Goal: Information Seeking & Learning: Find specific page/section

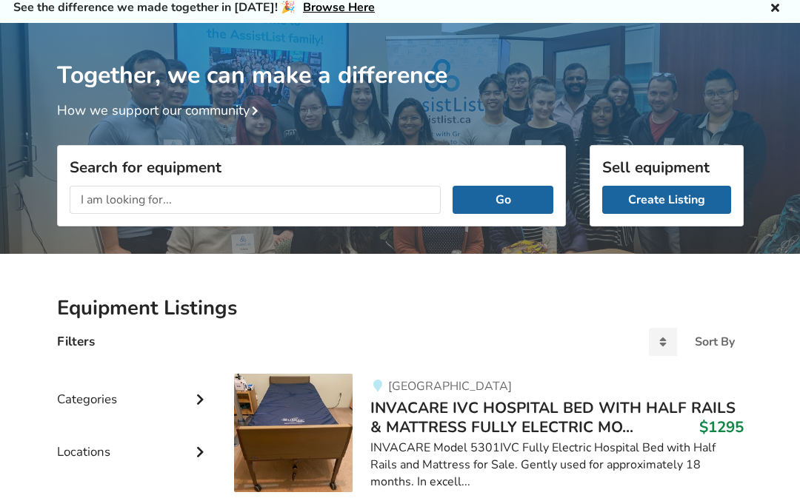
click at [115, 200] on input "text" at bounding box center [256, 200] width 372 height 28
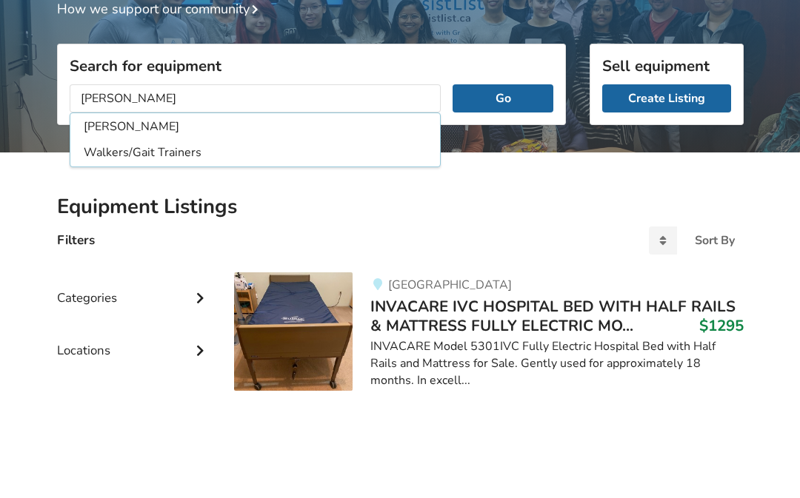
type input "[PERSON_NAME]"
click at [503, 187] on button "Go" at bounding box center [502, 201] width 100 height 28
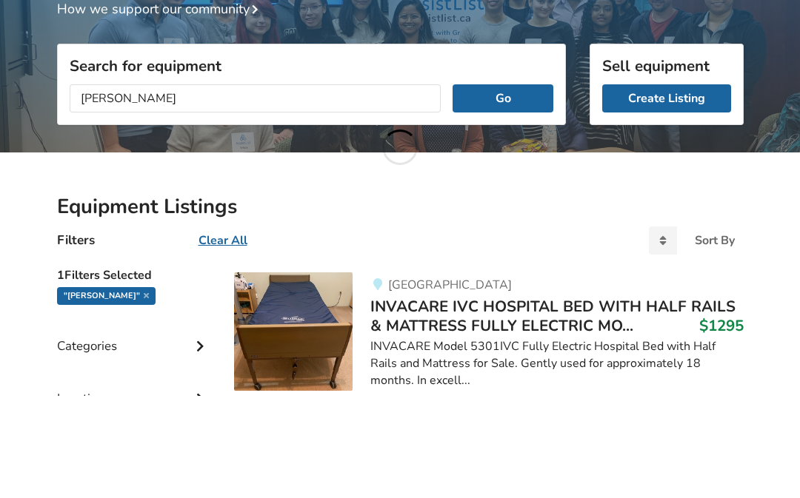
click at [510, 187] on button "Go" at bounding box center [502, 201] width 100 height 28
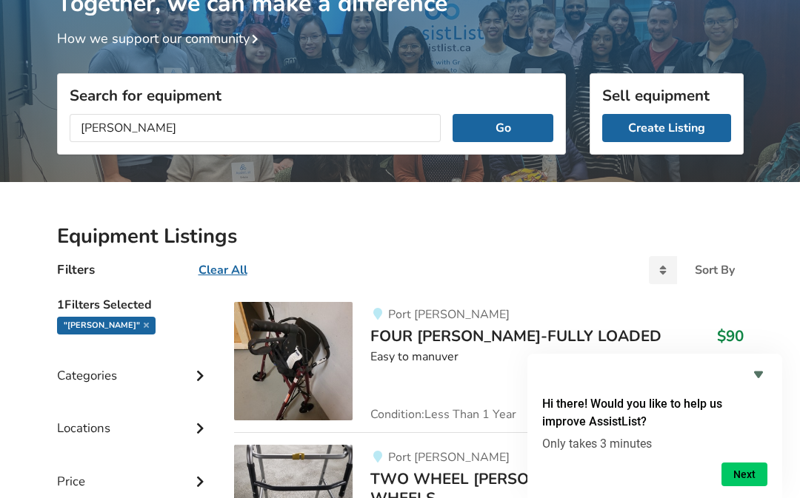
scroll to position [126, 0]
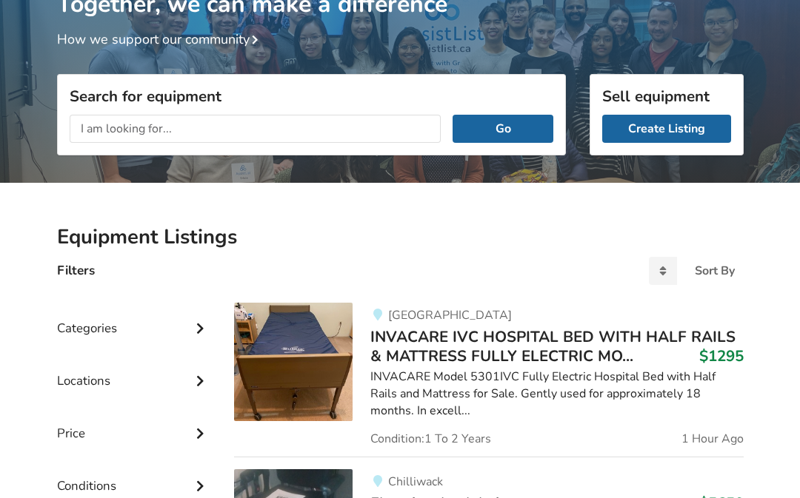
scroll to position [125, 0]
click at [96, 130] on input "text" at bounding box center [256, 129] width 372 height 28
type input "Walker in Abbotsford"
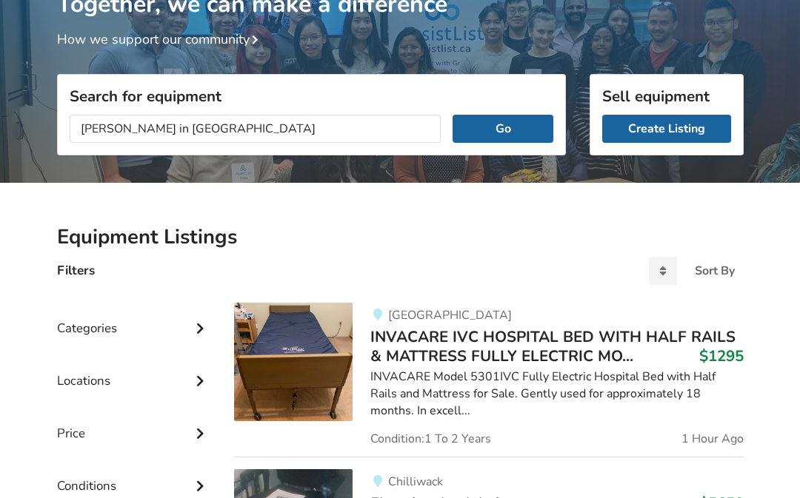
click at [503, 128] on button "Go" at bounding box center [502, 130] width 100 height 28
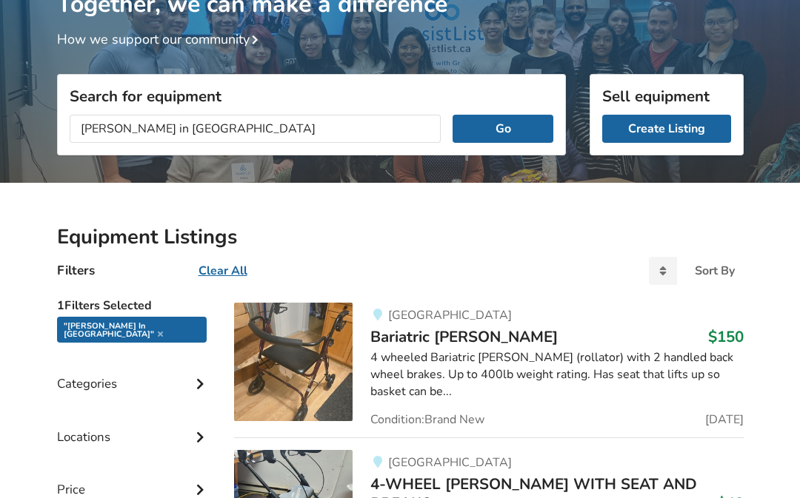
click at [529, 133] on button "Go" at bounding box center [502, 130] width 100 height 28
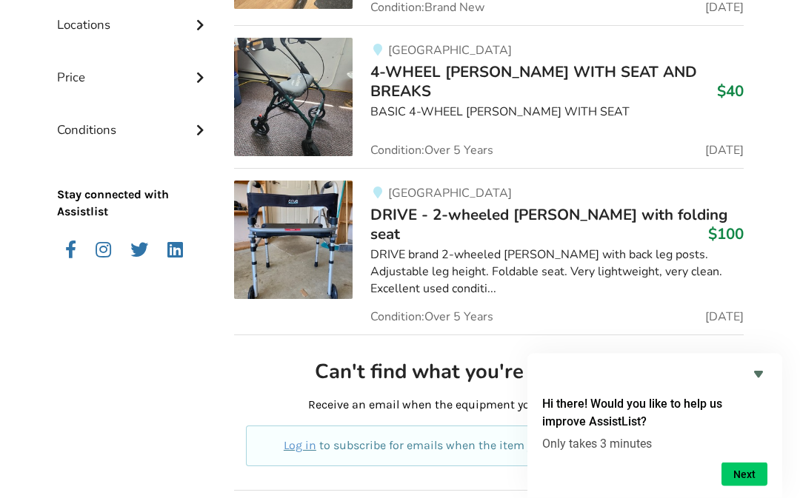
scroll to position [538, 0]
click at [301, 247] on img at bounding box center [293, 240] width 118 height 118
